Goal: Task Accomplishment & Management: Manage account settings

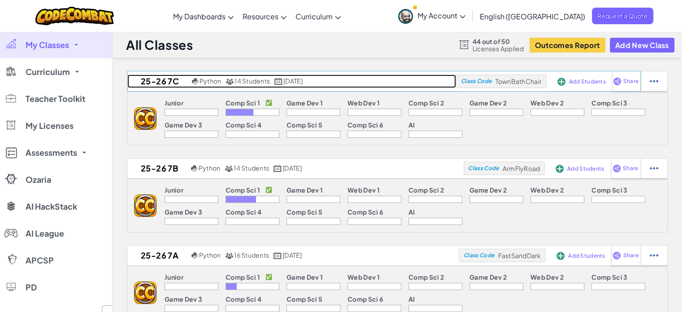
click at [373, 86] on link "25-26 7c Python 14 Students [DATE]" at bounding box center [291, 80] width 329 height 13
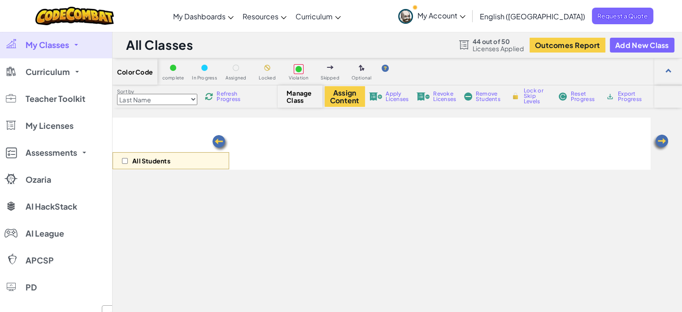
select select "560f1a9f22961295f9427742"
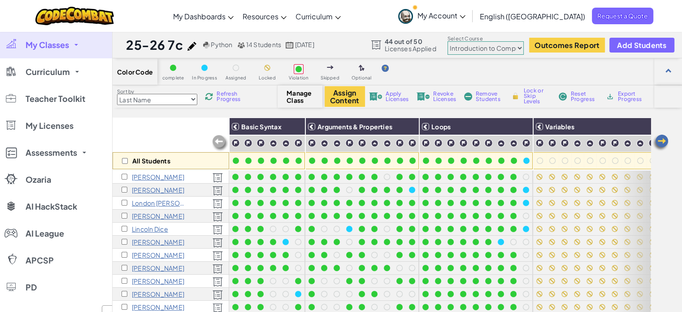
click at [658, 140] on img at bounding box center [661, 143] width 18 height 18
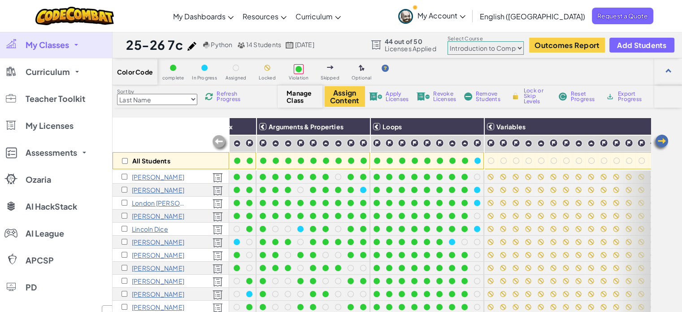
click at [658, 140] on img at bounding box center [661, 143] width 18 height 18
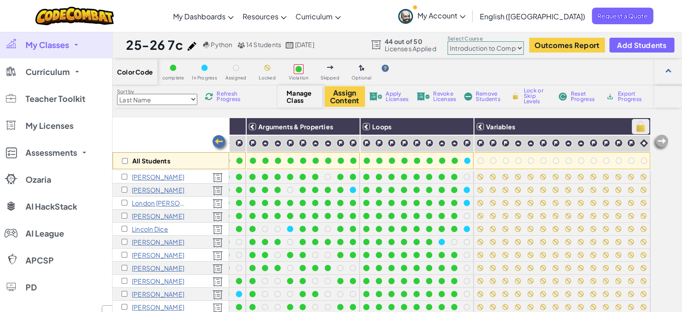
click at [633, 126] on img at bounding box center [641, 126] width 16 height 13
checkbox input "true"
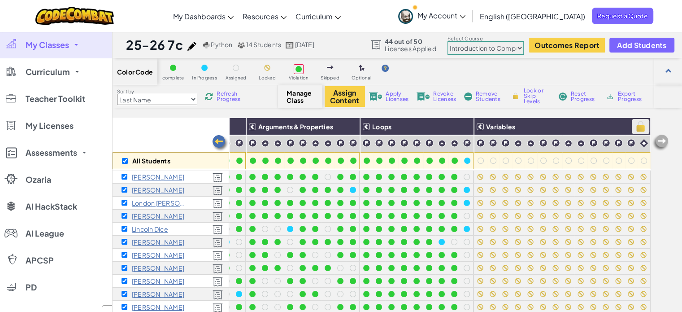
checkbox input "true"
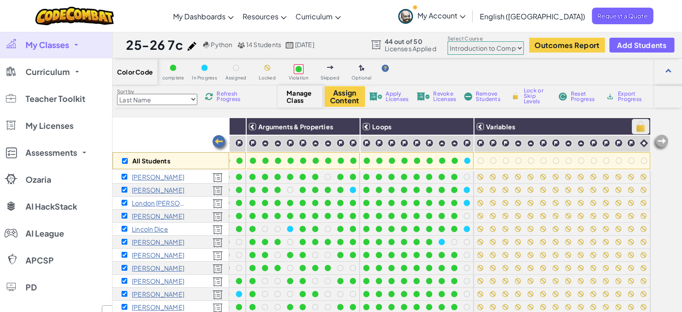
checkbox input "true"
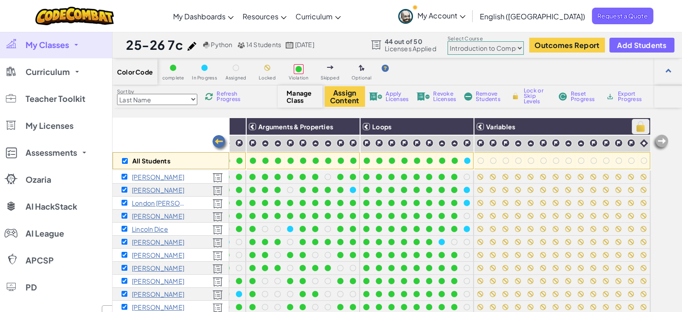
checkbox input "true"
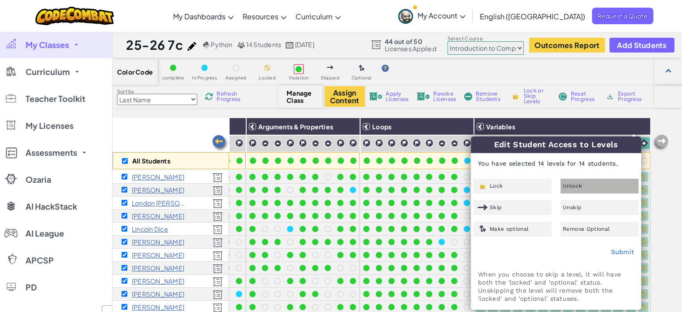
click at [577, 188] on span "Unlock" at bounding box center [572, 185] width 19 height 5
click at [622, 251] on link "Submit" at bounding box center [622, 251] width 23 height 7
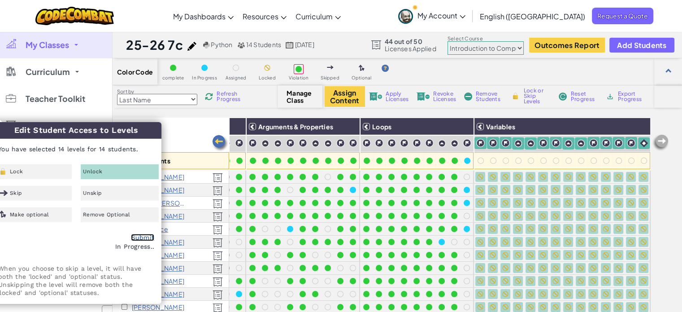
checkbox input "false"
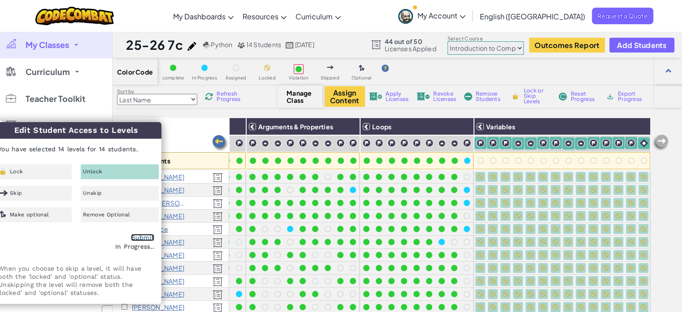
checkbox input "false"
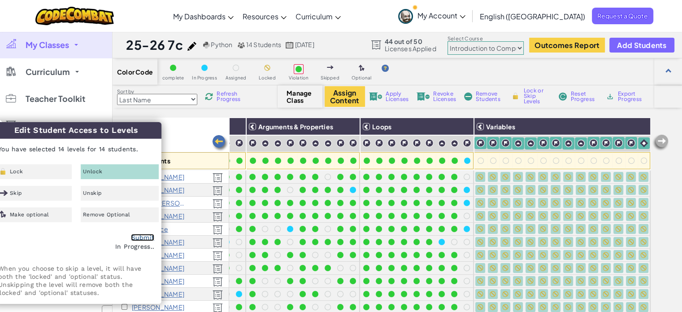
checkbox input "false"
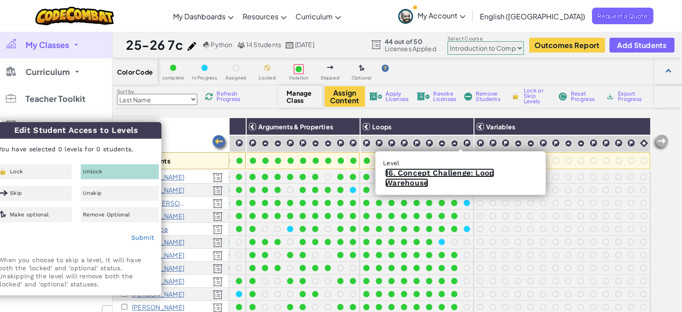
click at [454, 174] on link "16. Concept Challenge: Loop Warehouse" at bounding box center [439, 177] width 109 height 19
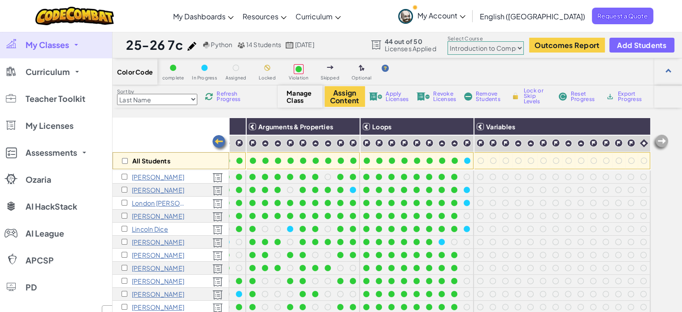
click at [86, 43] on link "My Classes" at bounding box center [56, 44] width 112 height 27
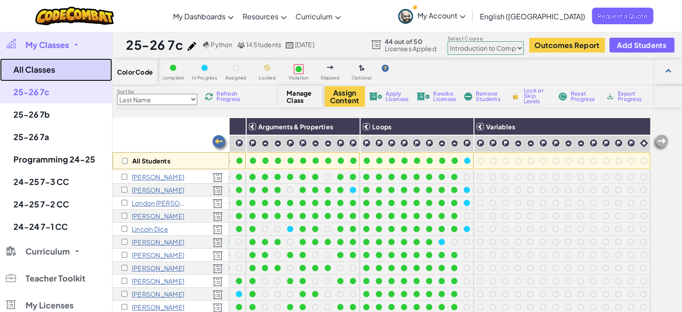
click at [88, 66] on link "All Classes" at bounding box center [56, 69] width 112 height 23
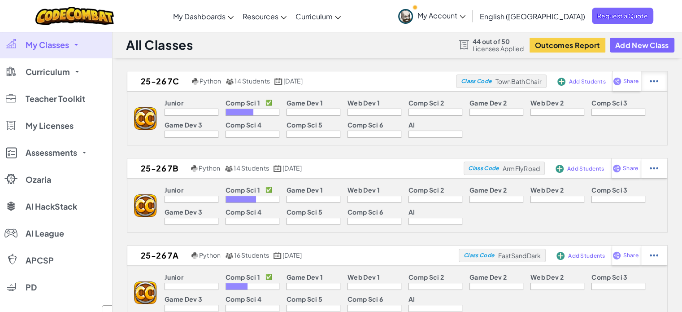
click at [652, 79] on img at bounding box center [654, 81] width 9 height 8
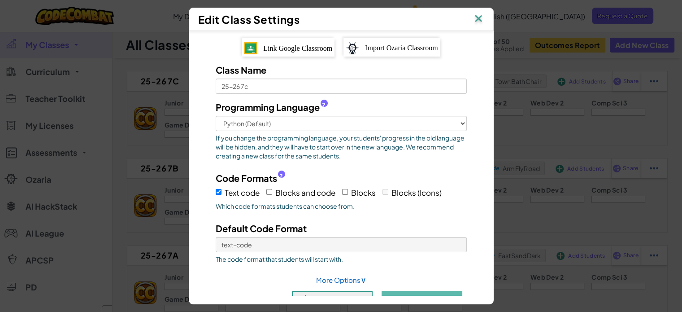
scroll to position [22, 0]
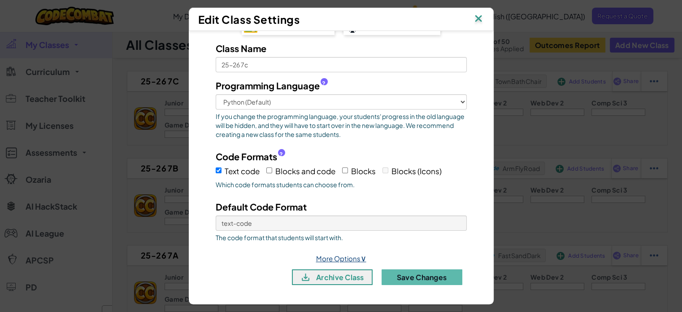
click at [339, 254] on link "More Options ∨" at bounding box center [341, 258] width 50 height 9
select select
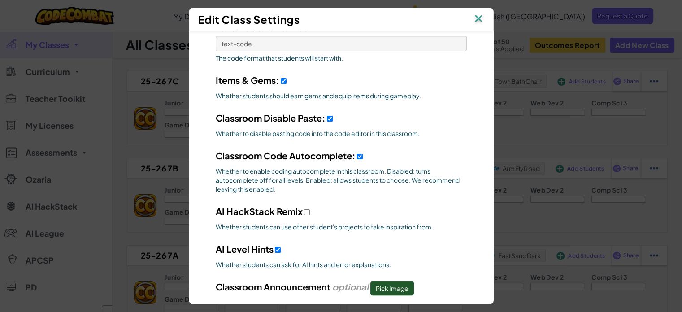
scroll to position [246, 0]
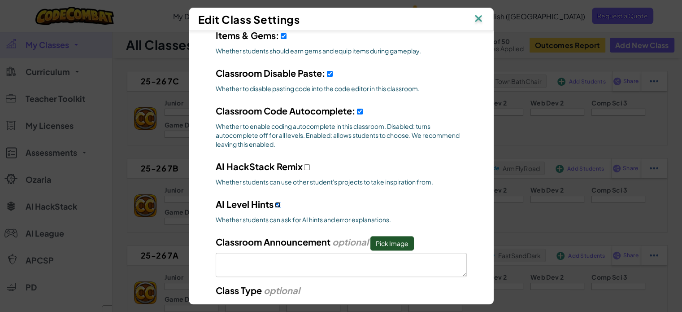
click at [275, 203] on input "AI HackStack Remix" at bounding box center [278, 205] width 6 height 6
checkbox input "false"
select select
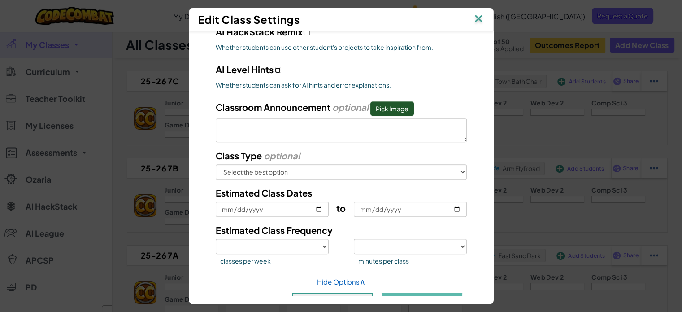
scroll to position [403, 0]
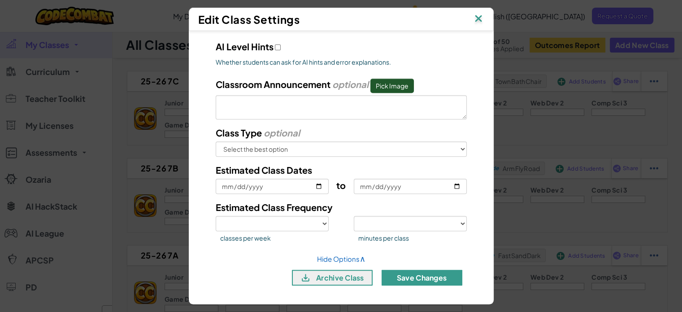
click at [445, 277] on button "Save Changes" at bounding box center [422, 278] width 81 height 16
select select
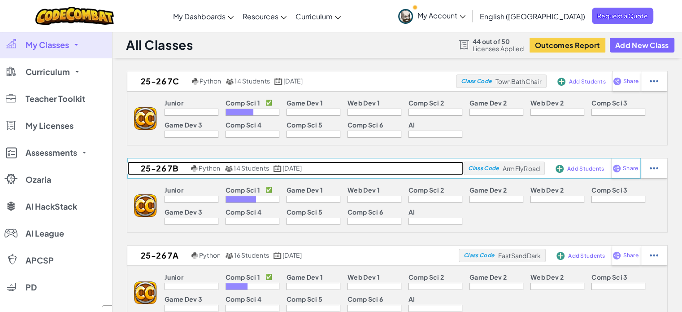
click at [169, 166] on h2 "25-26 7b" at bounding box center [157, 167] width 61 height 13
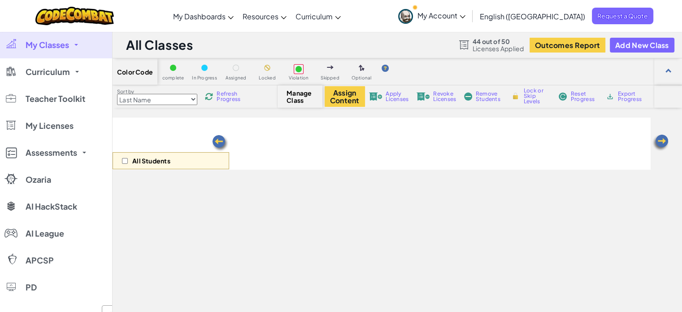
select select "560f1a9f22961295f9427742"
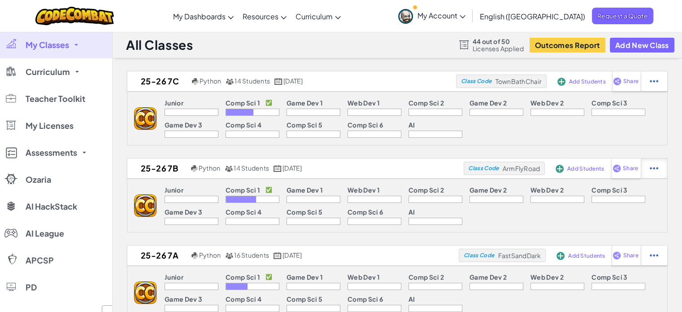
click at [664, 91] on div at bounding box center [654, 81] width 26 height 20
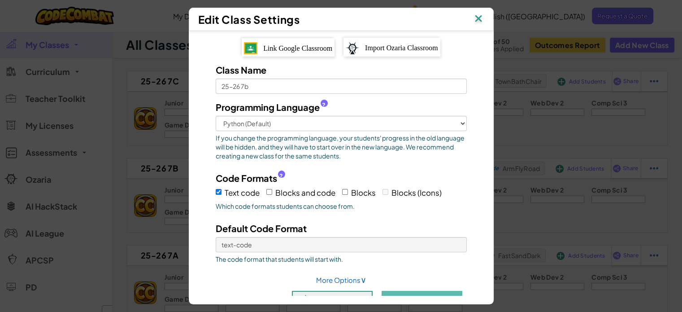
scroll to position [22, 0]
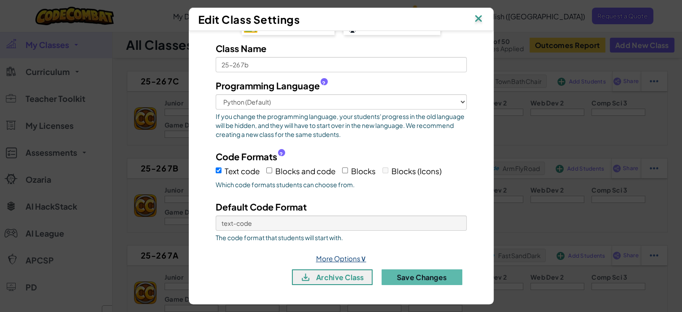
click at [361, 253] on span "∨" at bounding box center [364, 258] width 6 height 10
select select
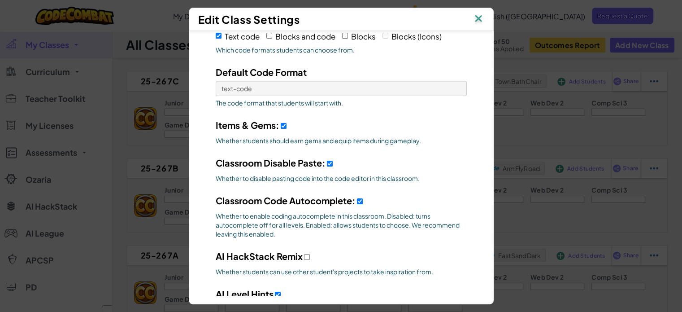
scroll to position [291, 0]
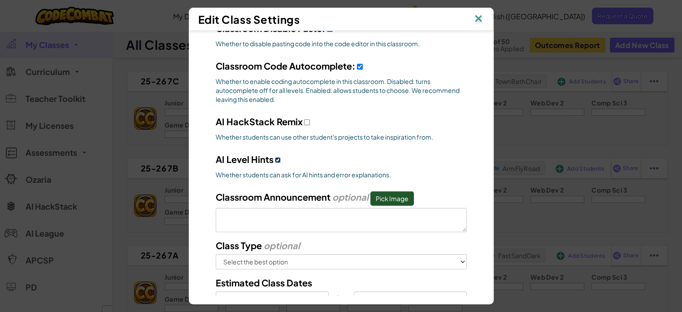
click at [275, 161] on input "AI HackStack Remix" at bounding box center [278, 160] width 6 height 6
checkbox input "false"
select select
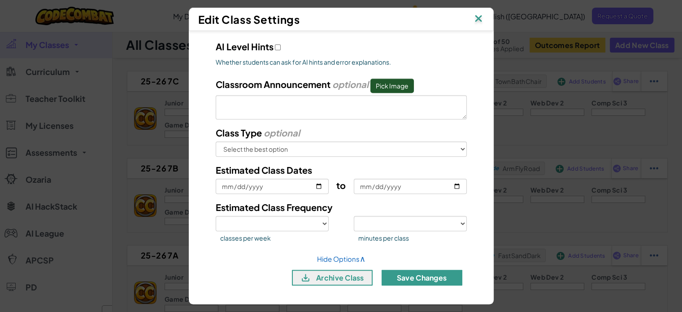
click at [428, 273] on button "Save Changes" at bounding box center [422, 278] width 81 height 16
select select
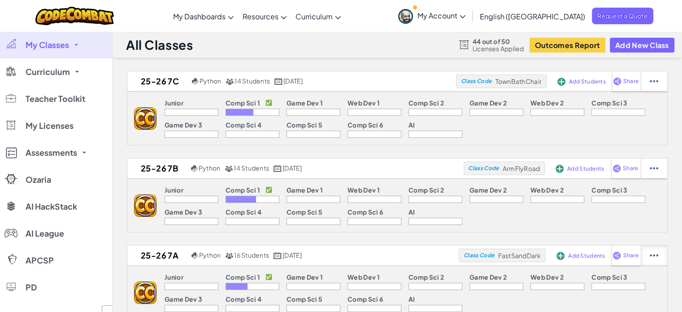
click at [650, 85] on img at bounding box center [654, 81] width 9 height 8
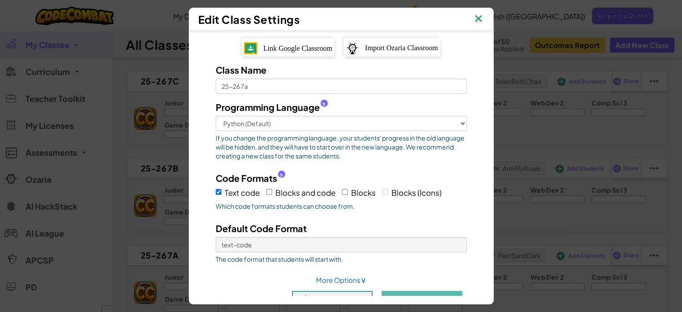
scroll to position [22, 0]
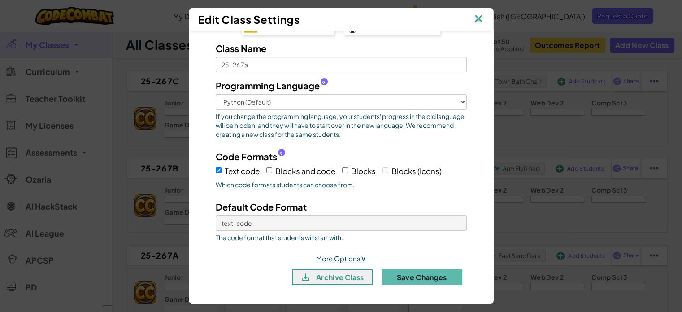
click at [334, 255] on link "More Options ∨" at bounding box center [341, 258] width 50 height 9
select select
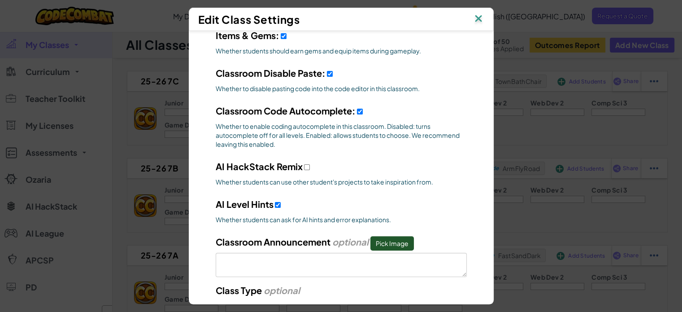
scroll to position [291, 0]
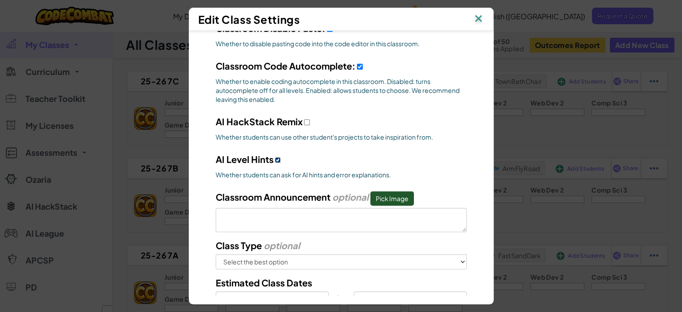
click at [275, 157] on input "AI HackStack Remix" at bounding box center [278, 160] width 6 height 6
checkbox input "false"
select select
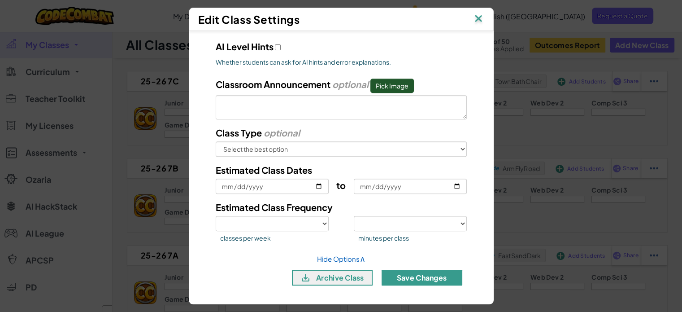
click at [429, 273] on button "Save Changes" at bounding box center [422, 278] width 81 height 16
select select
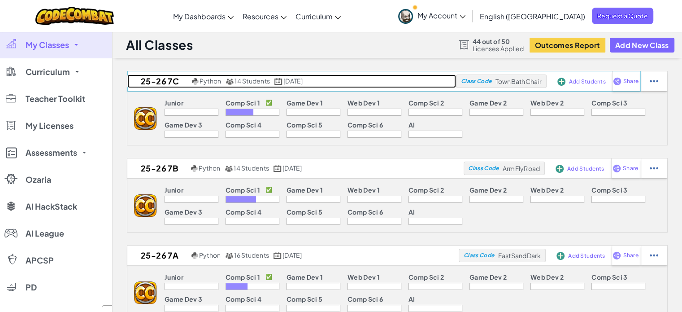
click at [367, 81] on link "25-26 7c Python 14 Students [DATE]" at bounding box center [291, 80] width 329 height 13
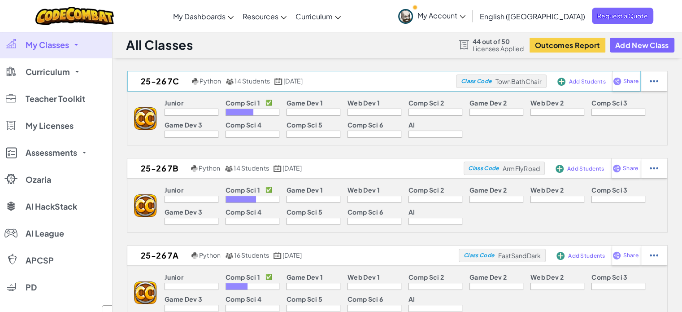
select select "560f1a9f22961295f9427742"
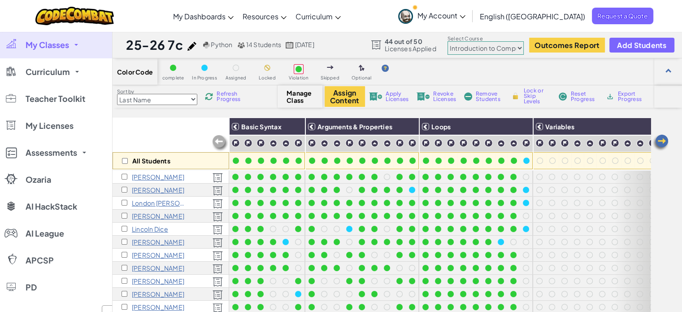
click at [660, 139] on img at bounding box center [661, 143] width 18 height 18
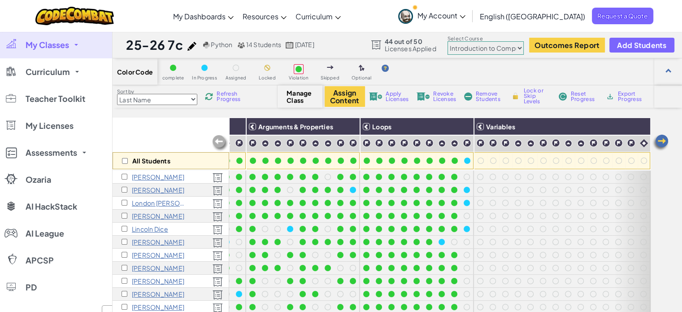
click at [661, 139] on img at bounding box center [661, 143] width 18 height 18
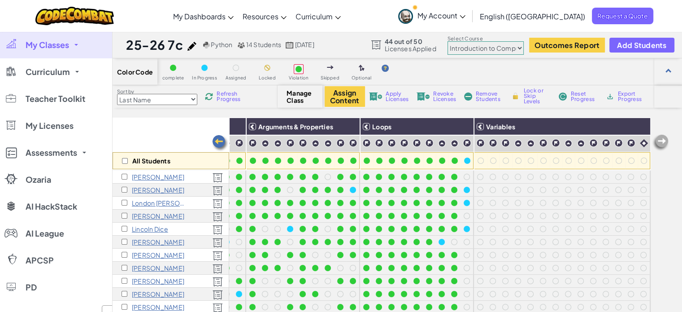
click at [661, 139] on img at bounding box center [661, 143] width 18 height 18
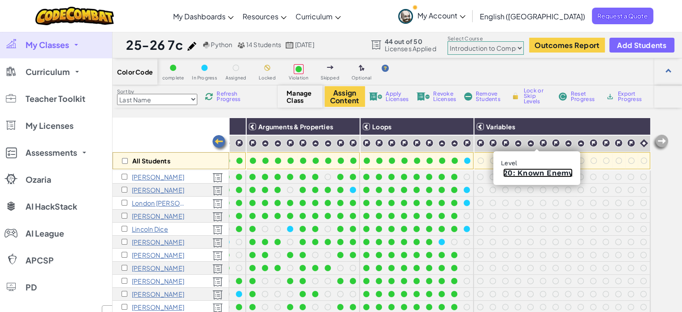
click at [521, 170] on link "20: Known Enemy" at bounding box center [538, 172] width 70 height 9
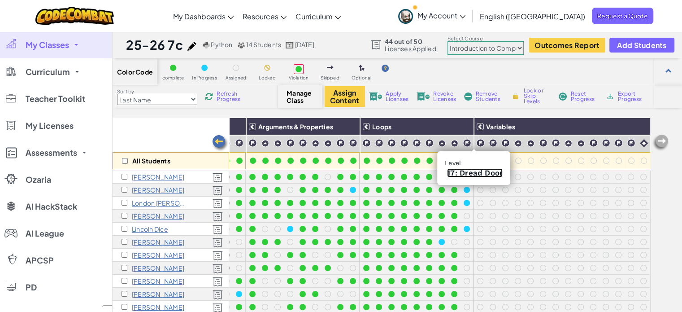
drag, startPoint x: 471, startPoint y: 167, endPoint x: 466, endPoint y: 172, distance: 7.0
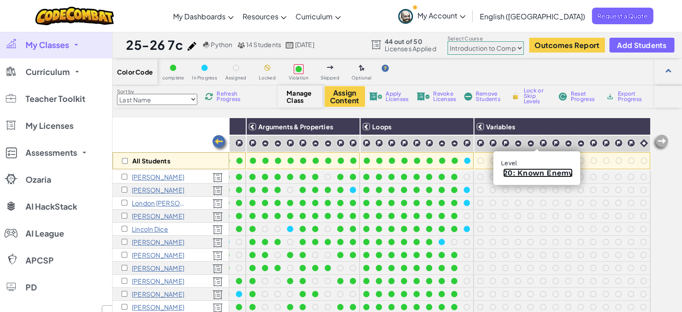
click at [536, 171] on link "20: Known Enemy" at bounding box center [538, 172] width 70 height 9
